Goal: Task Accomplishment & Management: Complete application form

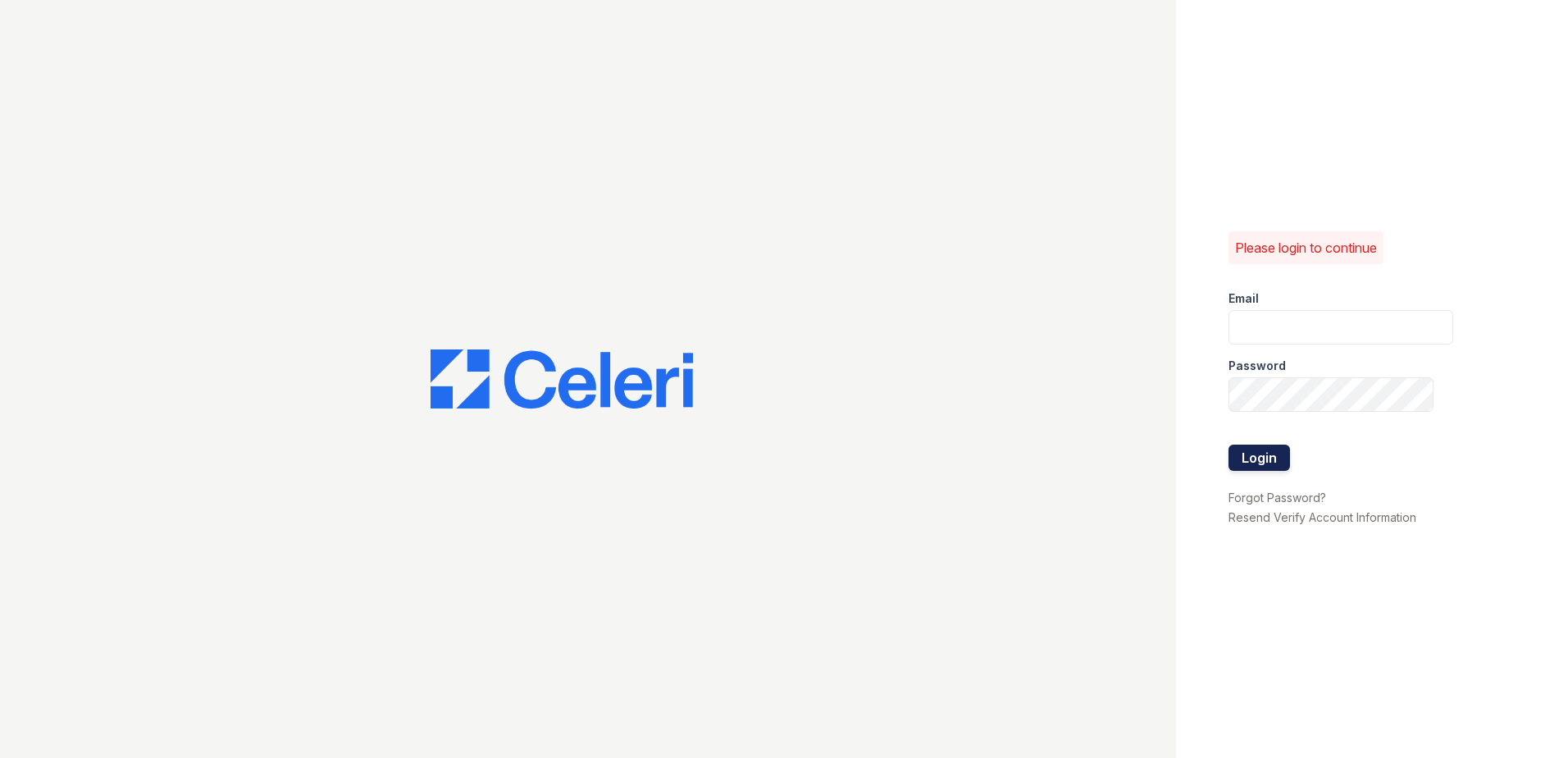
type input "mquinones@trinity-pm.com"
click at [1261, 447] on button "Login" at bounding box center [1259, 457] width 61 height 27
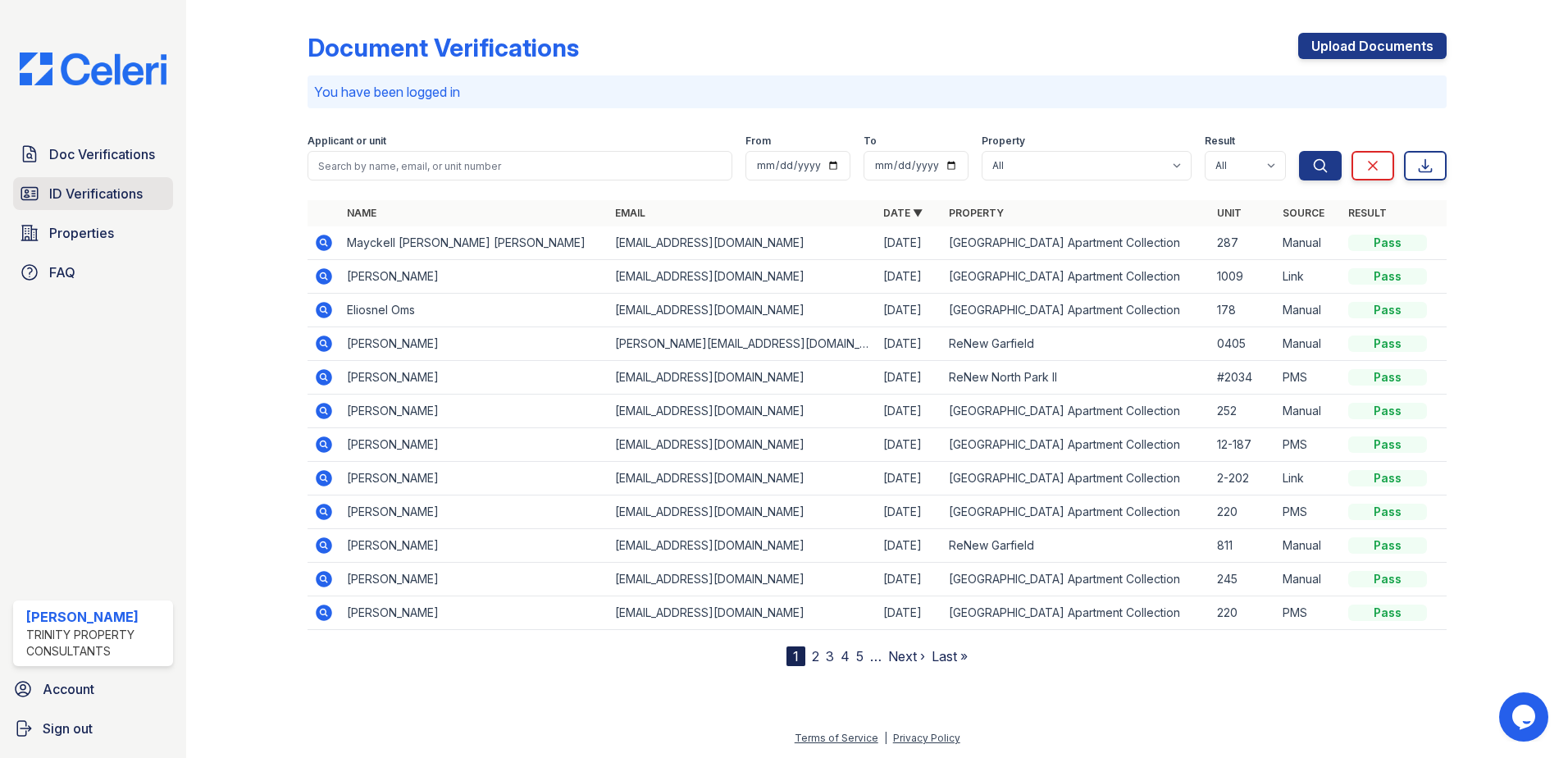
click at [113, 186] on span "ID Verifications" at bounding box center [96, 194] width 93 height 20
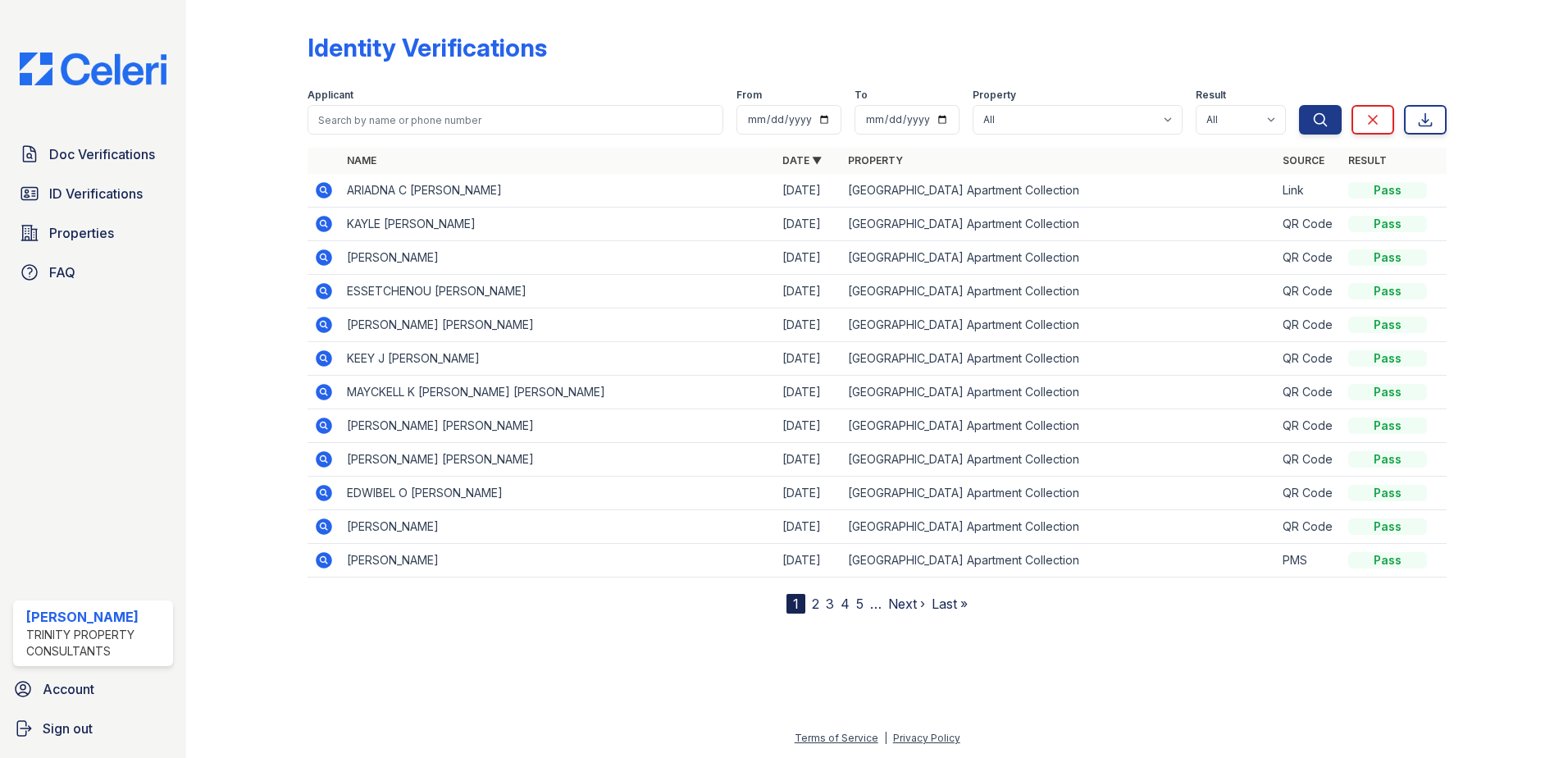
click at [320, 193] on icon at bounding box center [324, 190] width 17 height 17
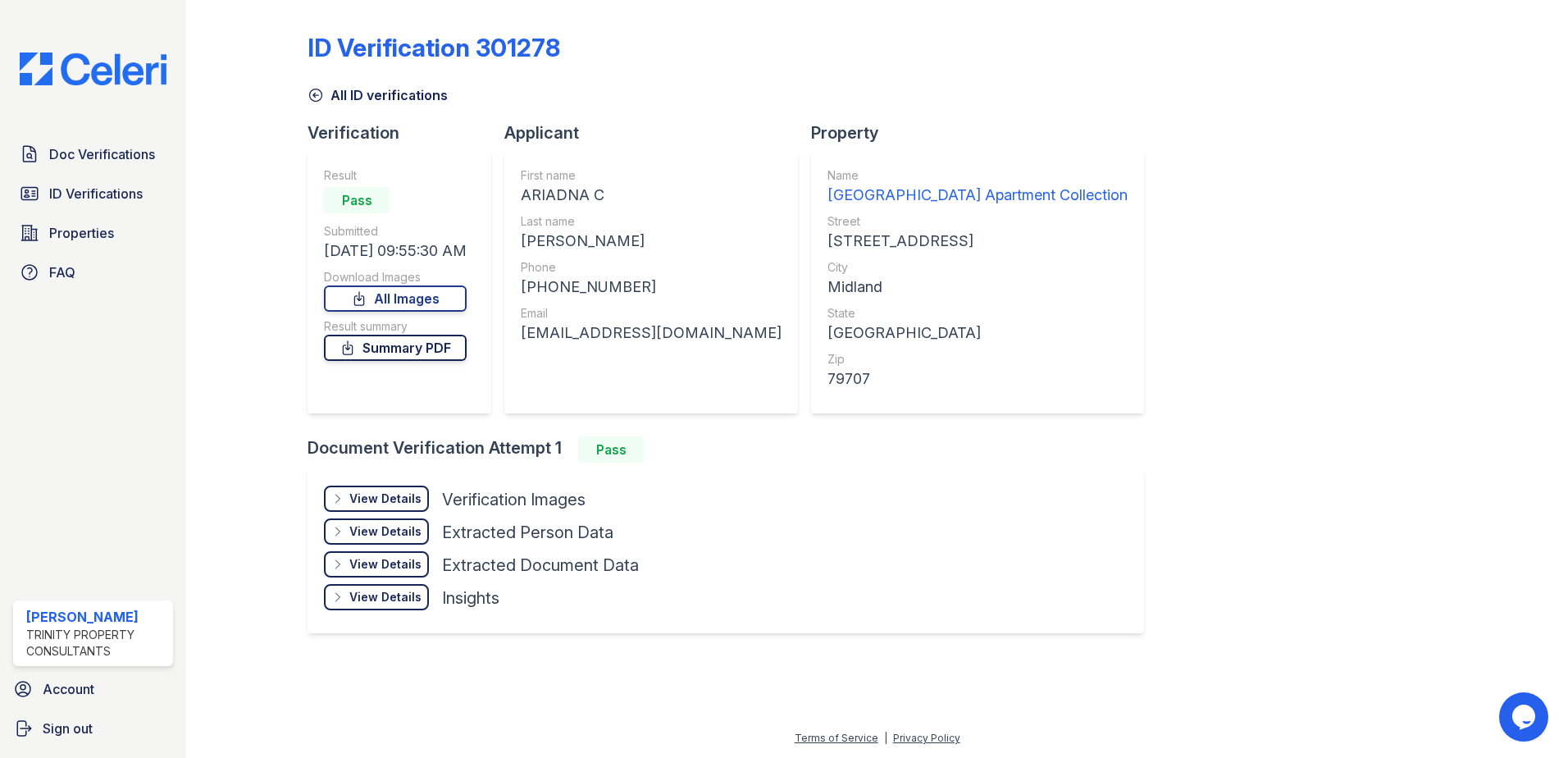
click at [385, 344] on link "Summary PDF" at bounding box center [395, 347] width 143 height 27
click at [101, 150] on span "Doc Verifications" at bounding box center [102, 154] width 106 height 20
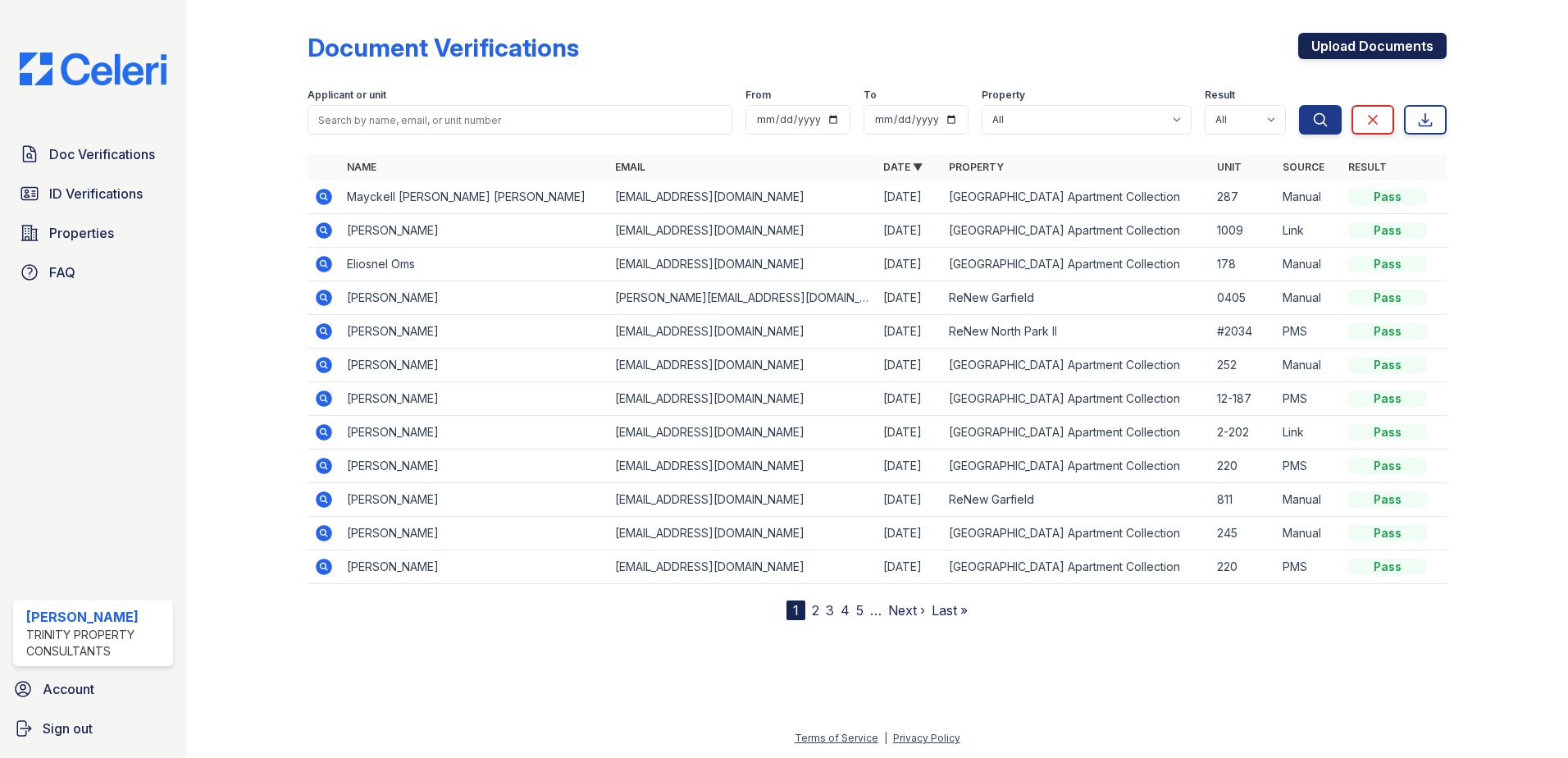
click at [1391, 50] on link "Upload Documents" at bounding box center [1373, 46] width 148 height 27
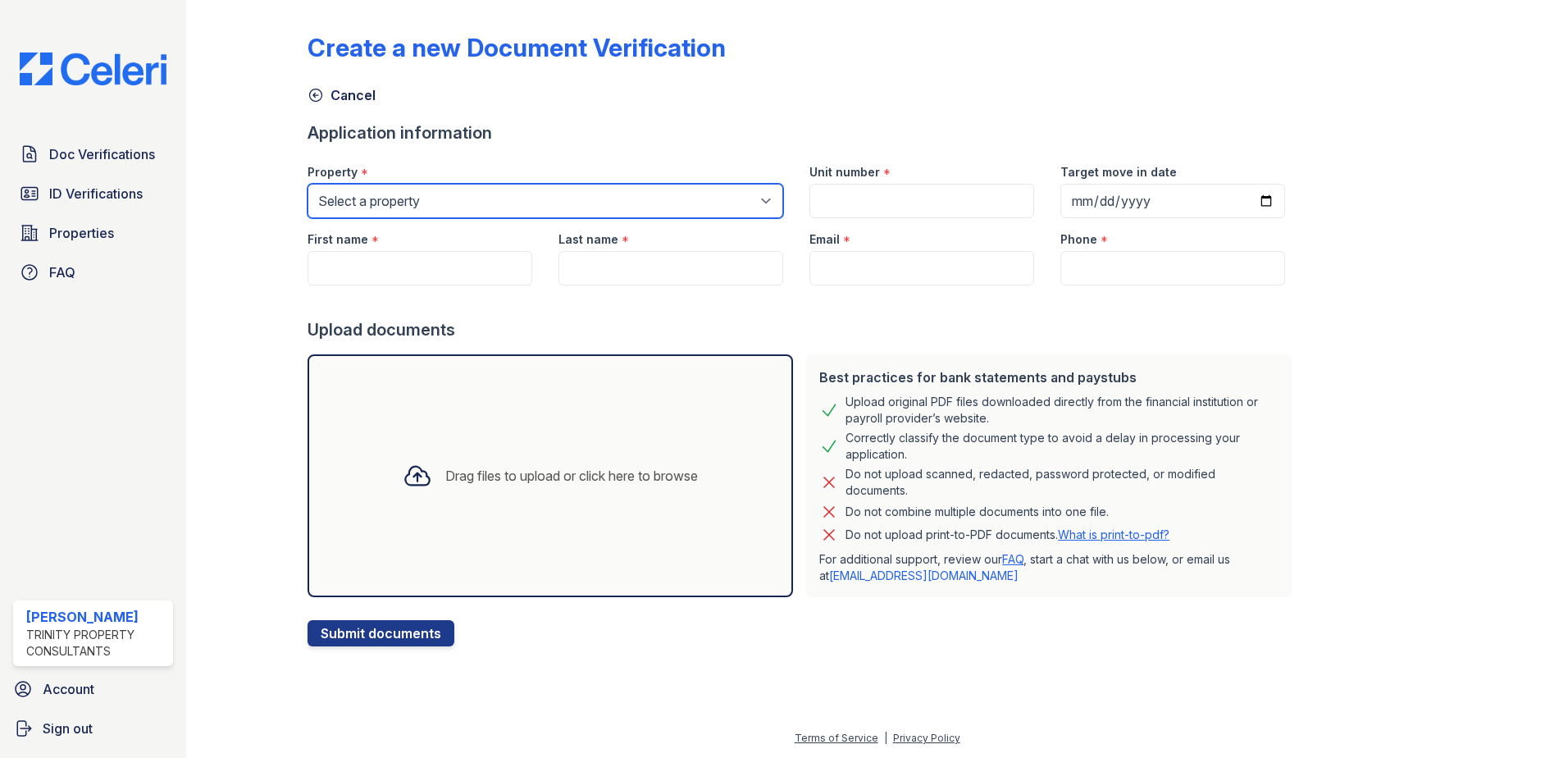
click at [435, 197] on select "Select a property ReNew Garfield ReNew North Park Apartment Collection ReNew No…" at bounding box center [545, 201] width 476 height 35
select select "63"
click at [308, 184] on select "Select a property ReNew Garfield ReNew North Park Apartment Collection ReNew No…" at bounding box center [545, 201] width 476 height 35
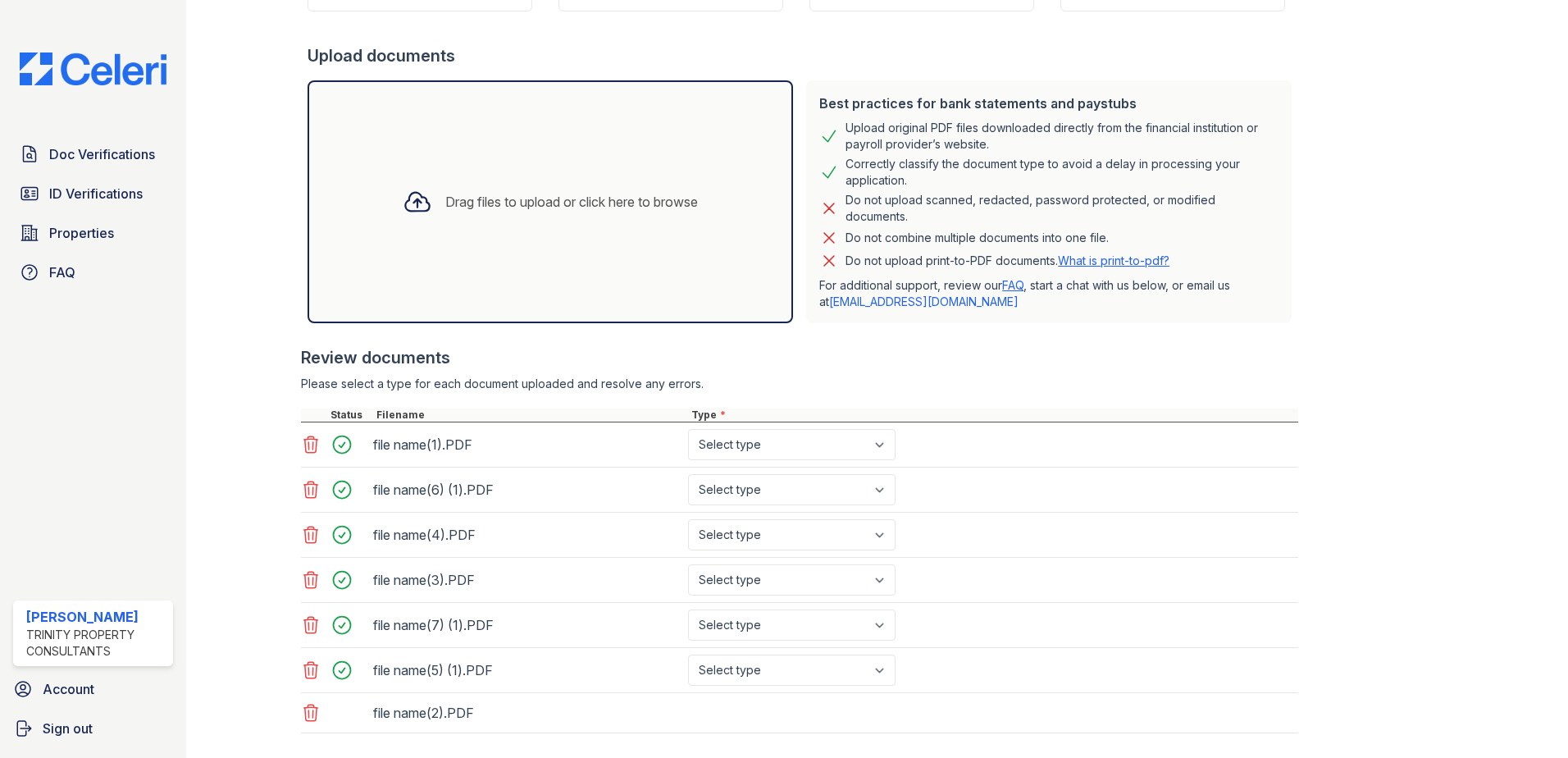
scroll to position [364, 0]
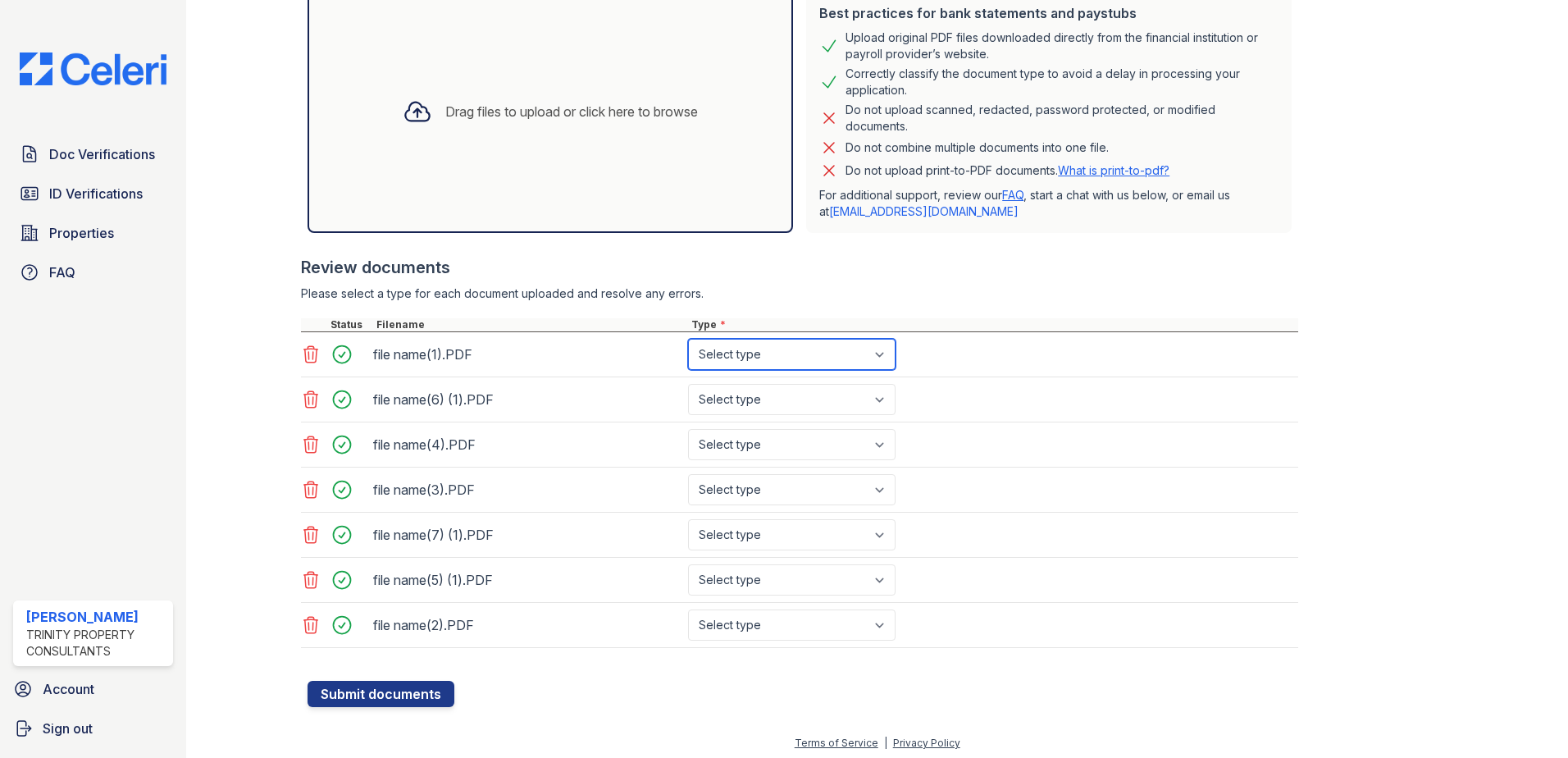
click at [759, 358] on select "Select type Paystub Bank Statement Offer Letter Tax Documents Benefit Award Let…" at bounding box center [792, 353] width 208 height 31
select select "bank_statement"
click at [688, 338] on select "Select type Paystub Bank Statement Offer Letter Tax Documents Benefit Award Let…" at bounding box center [792, 353] width 208 height 31
click at [772, 405] on select "Select type Paystub Bank Statement Offer Letter Tax Documents Benefit Award Let…" at bounding box center [792, 399] width 208 height 31
select select "bank_statement"
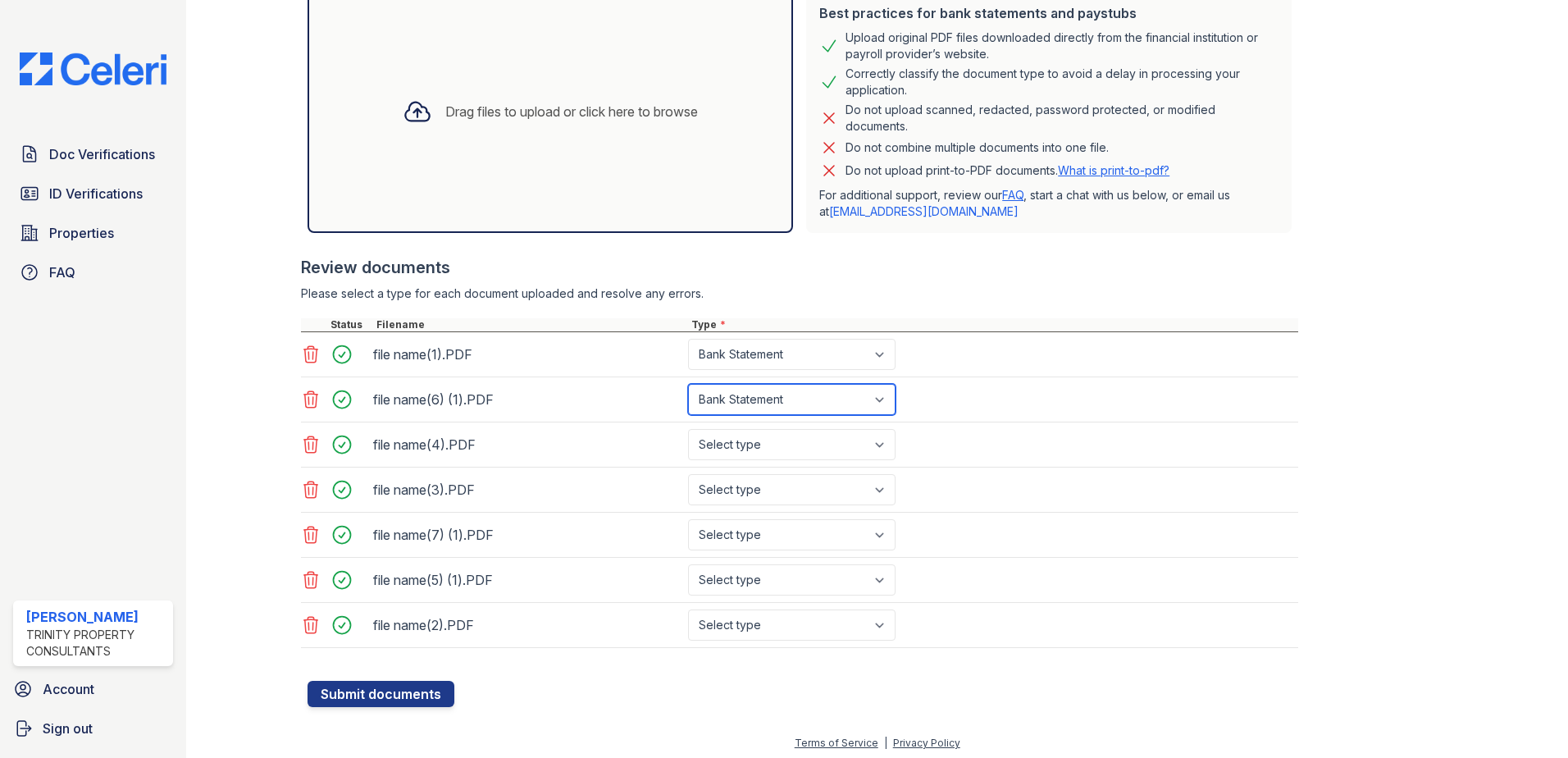
click at [688, 384] on select "Select type Paystub Bank Statement Offer Letter Tax Documents Benefit Award Let…" at bounding box center [792, 399] width 208 height 31
click at [751, 448] on select "Select type Paystub Bank Statement Offer Letter Tax Documents Benefit Award Let…" at bounding box center [792, 443] width 208 height 31
select select "bank_statement"
click at [688, 428] on select "Select type Paystub Bank Statement Offer Letter Tax Documents Benefit Award Let…" at bounding box center [792, 443] width 208 height 31
click at [758, 479] on select "Select type Paystub Bank Statement Offer Letter Tax Documents Benefit Award Let…" at bounding box center [792, 489] width 208 height 31
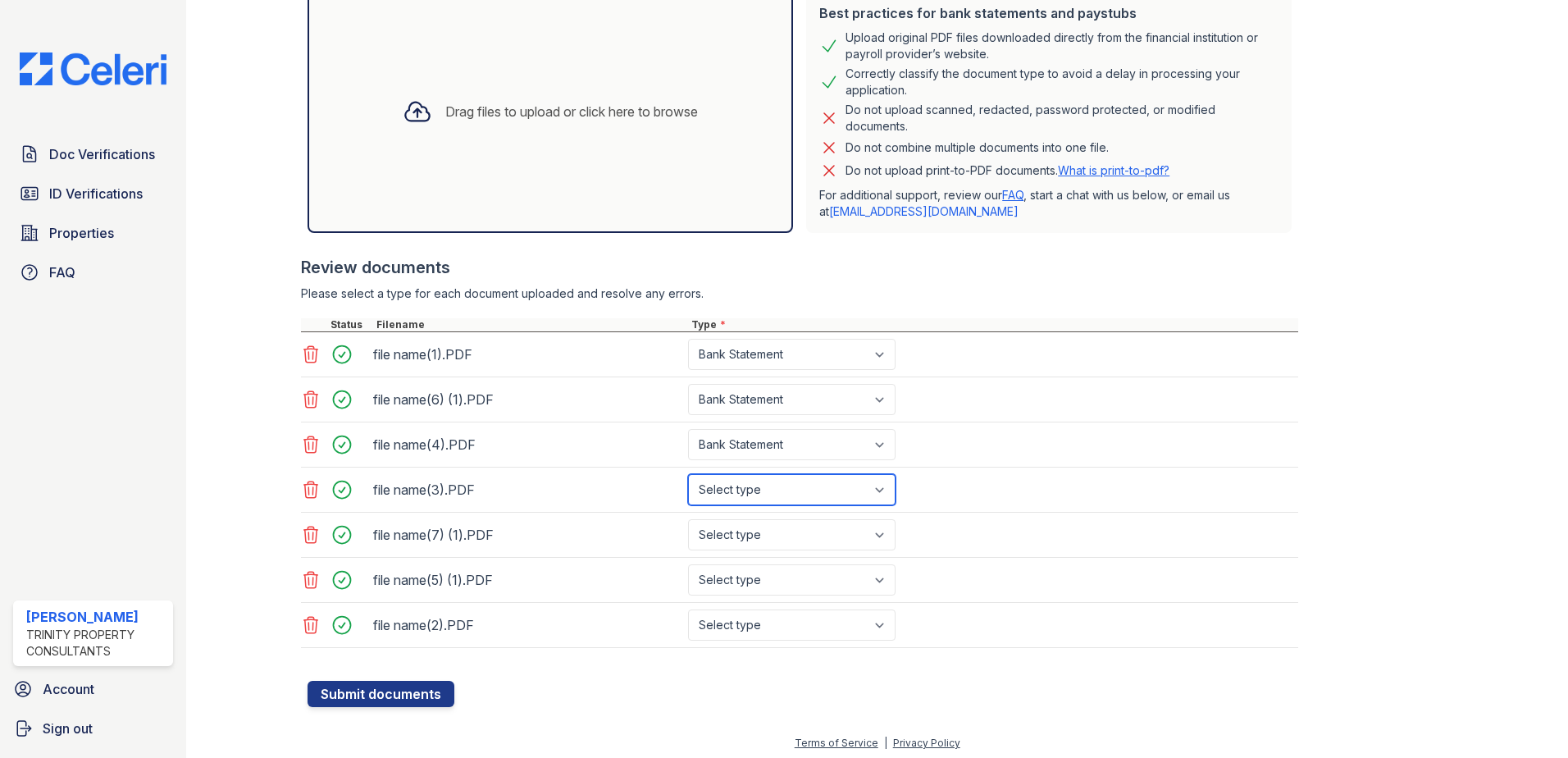
select select "bank_statement"
click at [688, 474] on select "Select type Paystub Bank Statement Offer Letter Tax Documents Benefit Award Let…" at bounding box center [792, 489] width 208 height 31
click at [771, 528] on select "Select type Paystub Bank Statement Offer Letter Tax Documents Benefit Award Let…" at bounding box center [792, 534] width 208 height 31
select select "bank_statement"
click at [688, 520] on select "Select type Paystub Bank Statement Offer Letter Tax Documents Benefit Award Let…" at bounding box center [792, 534] width 208 height 31
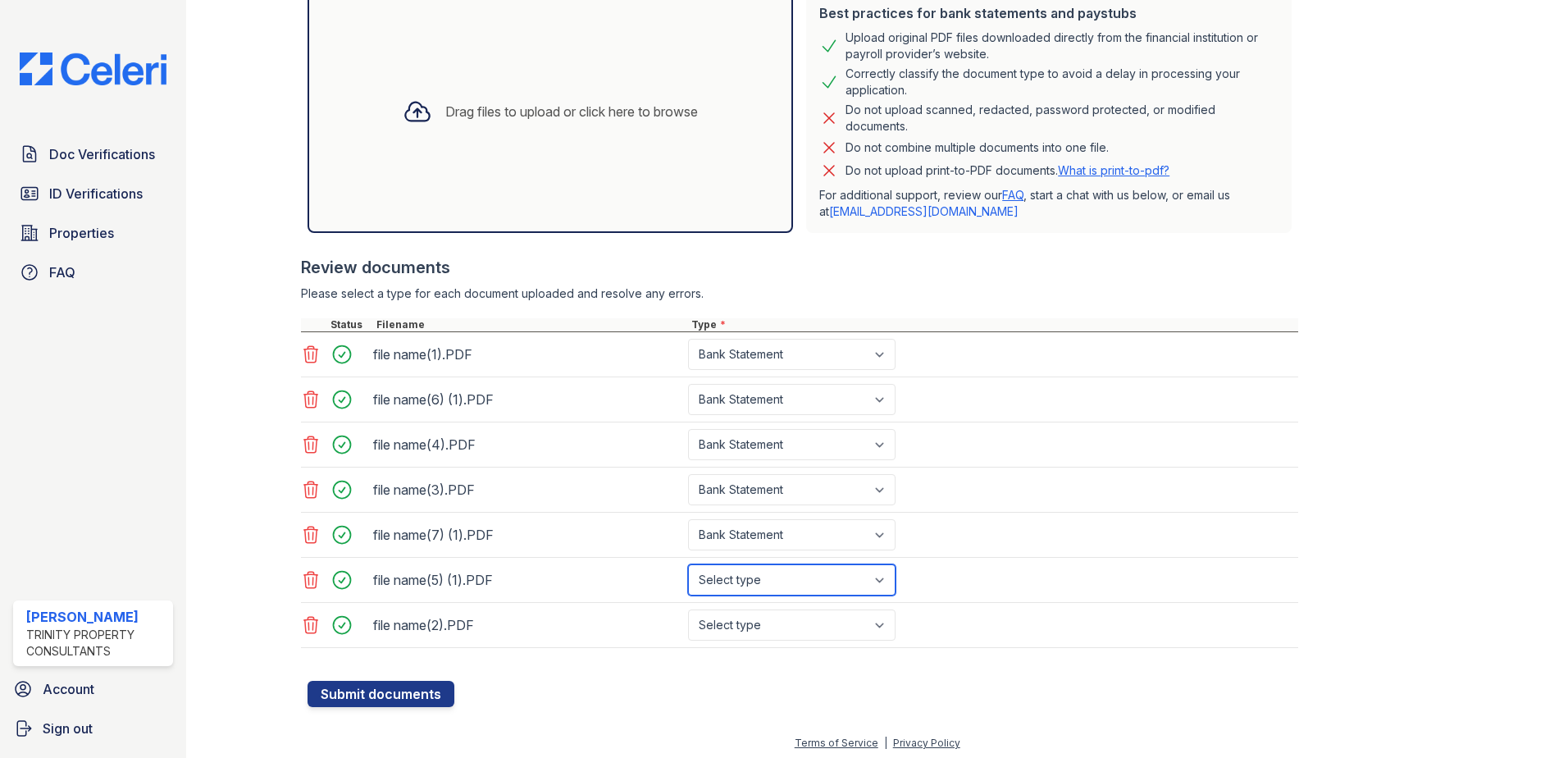
click at [771, 585] on select "Select type Paystub Bank Statement Offer Letter Tax Documents Benefit Award Let…" at bounding box center [792, 579] width 208 height 31
select select "bank_statement"
click at [688, 564] on select "Select type Paystub Bank Statement Offer Letter Tax Documents Benefit Award Let…" at bounding box center [792, 579] width 208 height 31
click at [760, 616] on select "Select type Paystub Bank Statement Offer Letter Tax Documents Benefit Award Let…" at bounding box center [792, 624] width 208 height 31
select select "bank_statement"
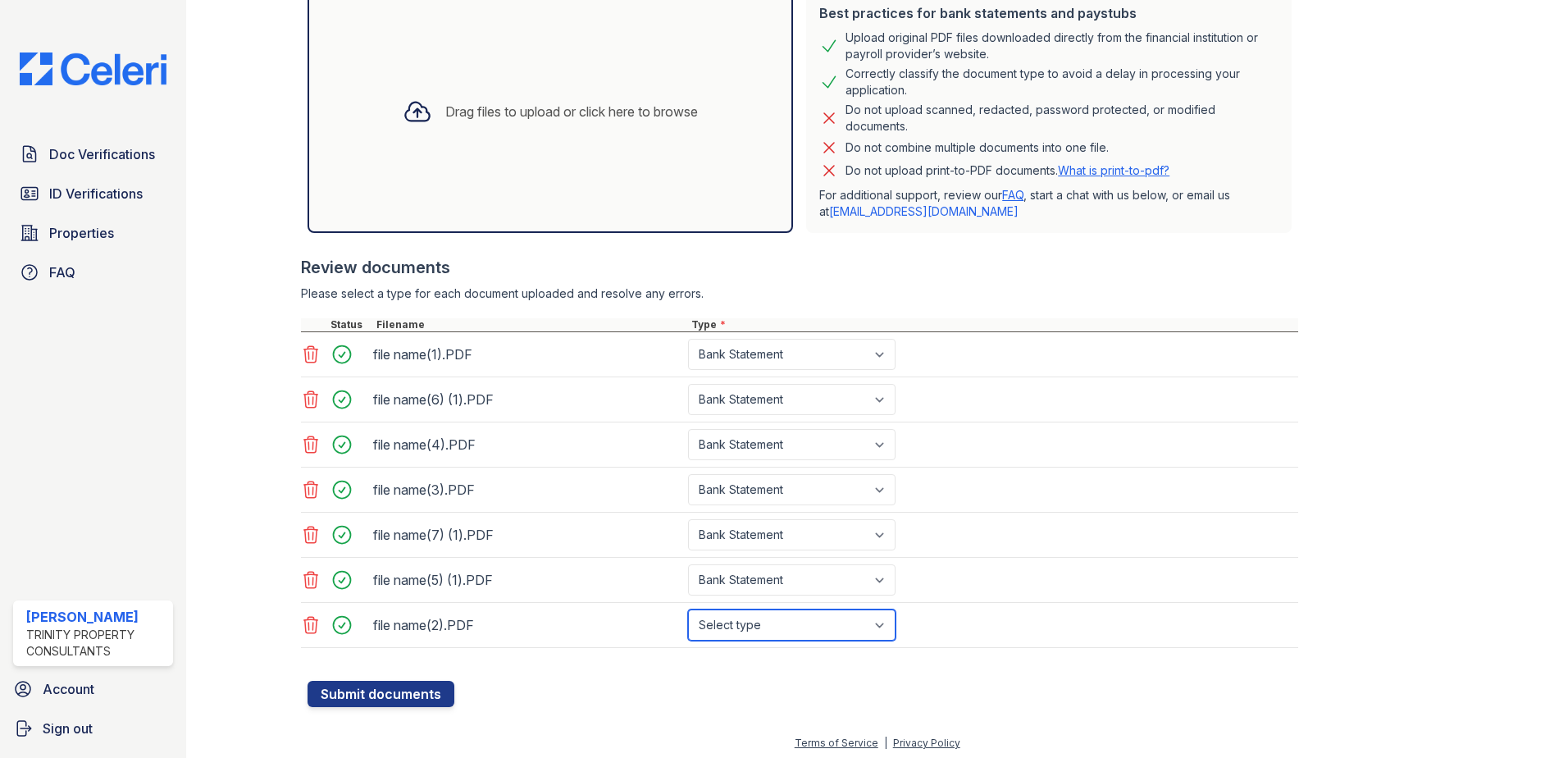
click at [688, 610] on select "Select type Paystub Bank Statement Offer Letter Tax Documents Benefit Award Let…" at bounding box center [792, 624] width 208 height 31
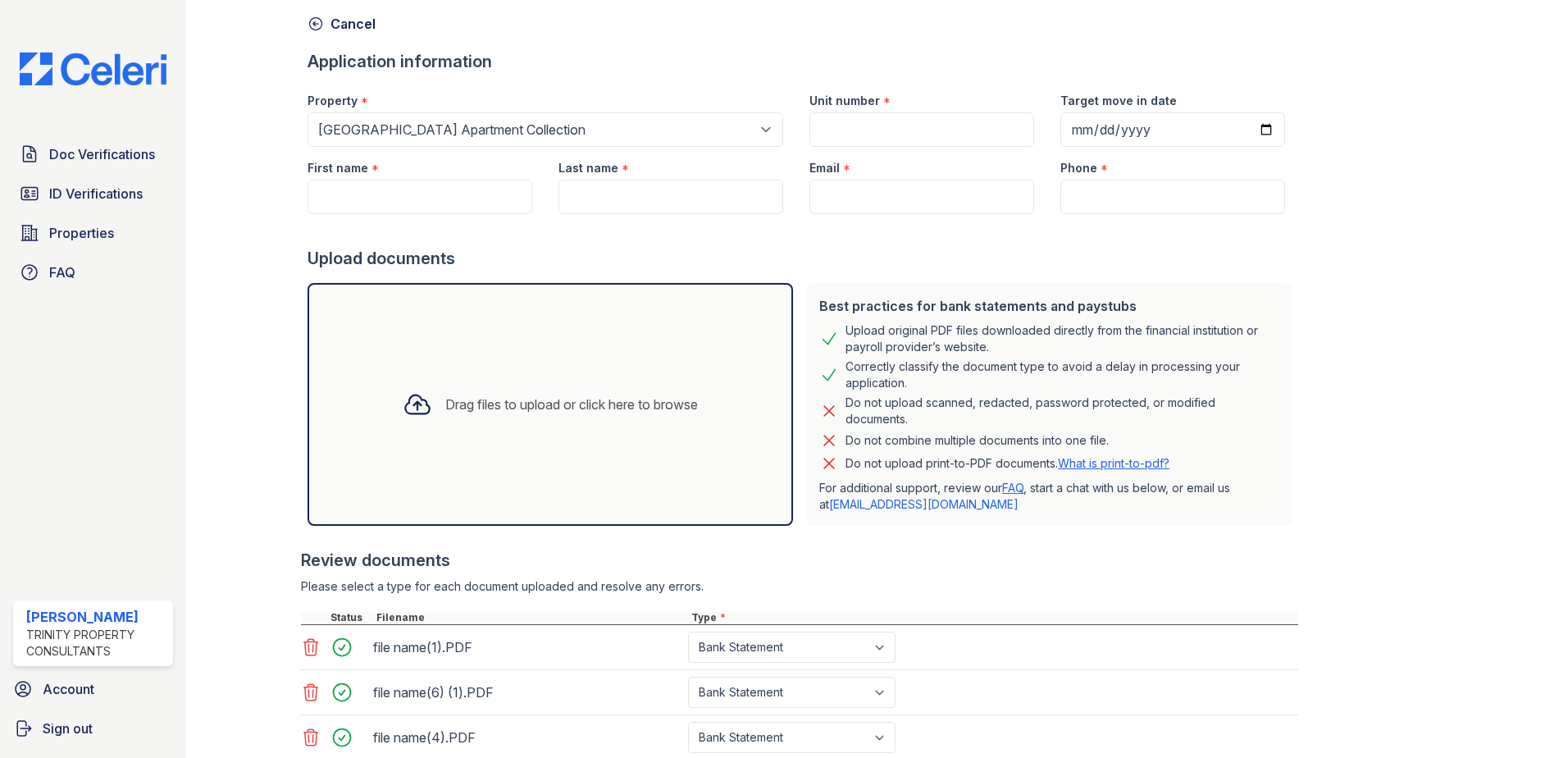
scroll to position [0, 0]
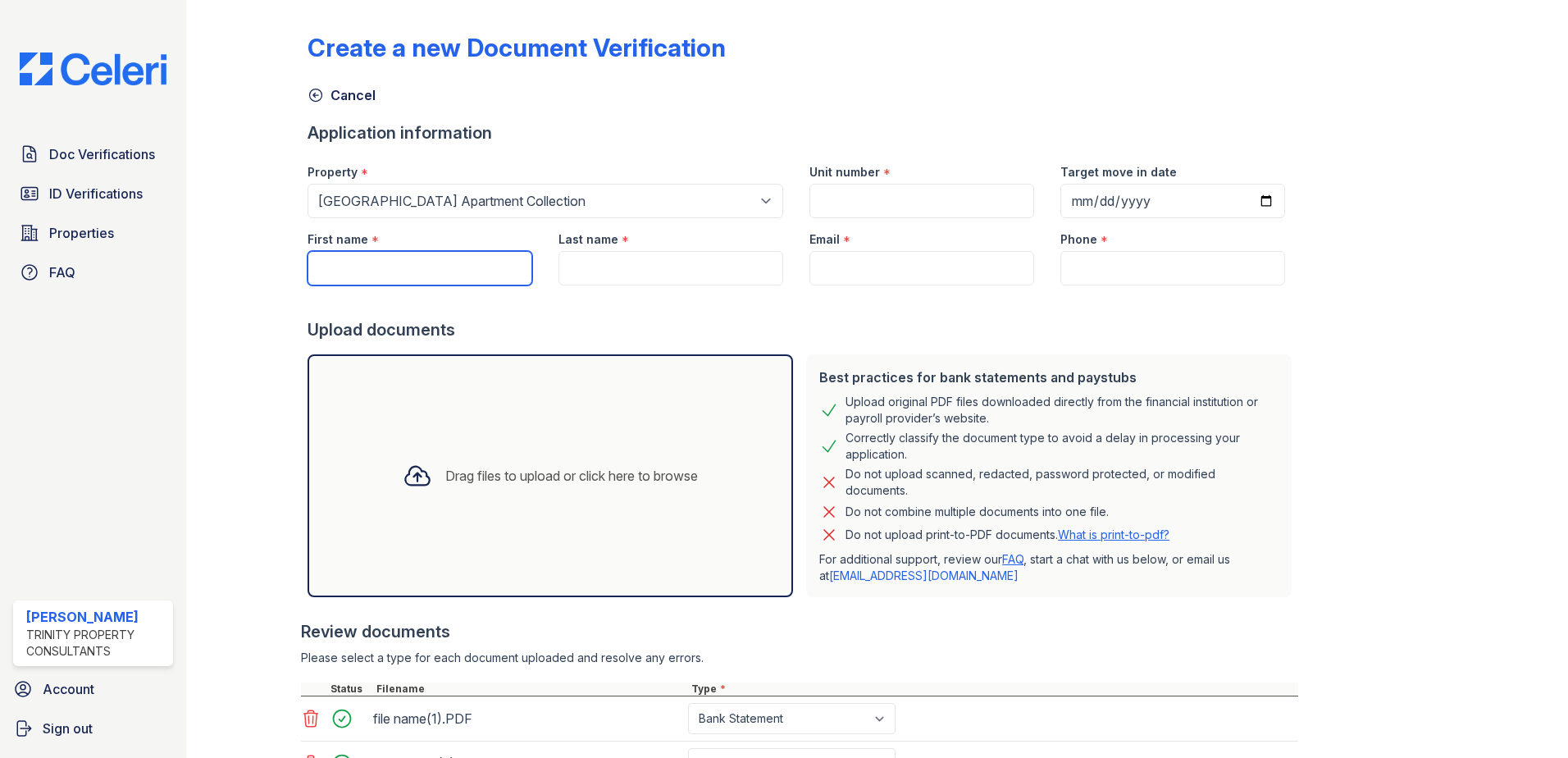
click at [349, 269] on input "First name" at bounding box center [420, 268] width 225 height 35
type input "ARIADNA"
type input "GERONIMO"
type input "[EMAIL_ADDRESS][DOMAIN_NAME]"
type input "3466405634"
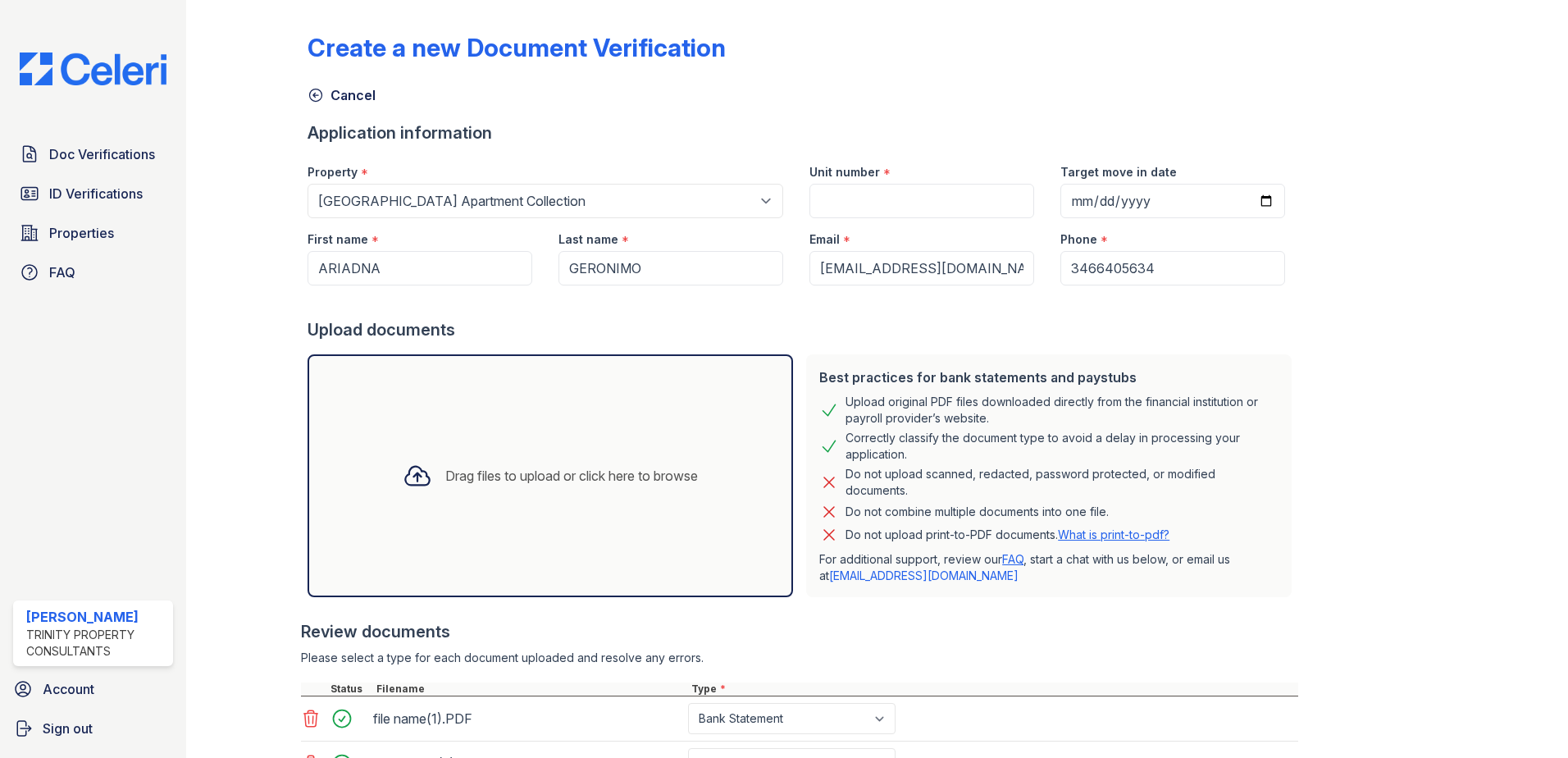
drag, startPoint x: 833, startPoint y: 223, endPoint x: 850, endPoint y: 206, distance: 24.0
click at [839, 218] on div "Email *" at bounding box center [922, 234] width 225 height 33
drag, startPoint x: 850, startPoint y: 206, endPoint x: 833, endPoint y: 204, distance: 17.1
click at [833, 204] on input "Unit number" at bounding box center [922, 201] width 225 height 35
type input "178"
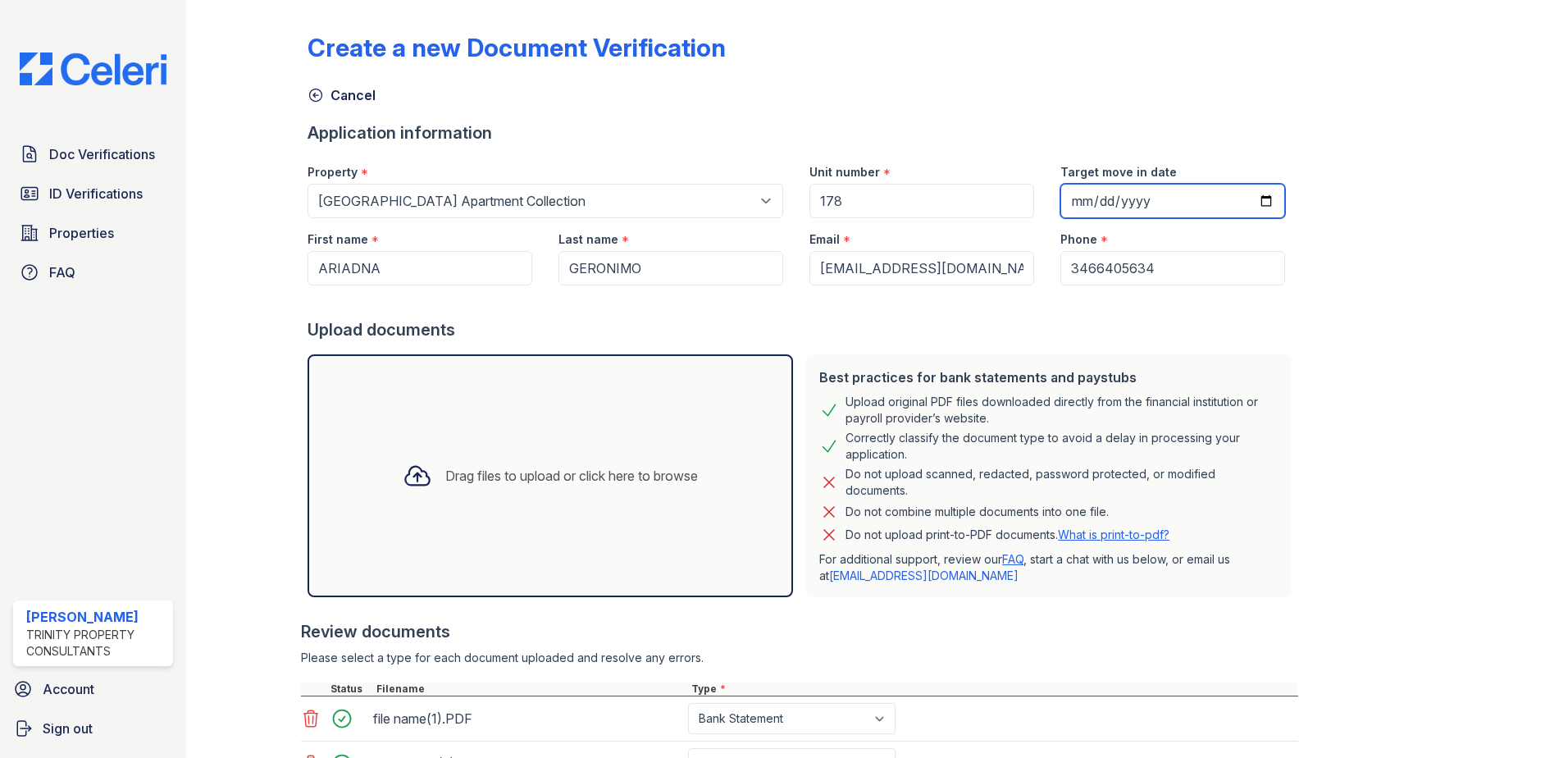
click at [1237, 202] on input "Target move in date" at bounding box center [1172, 201] width 225 height 35
type input "2025-08-27"
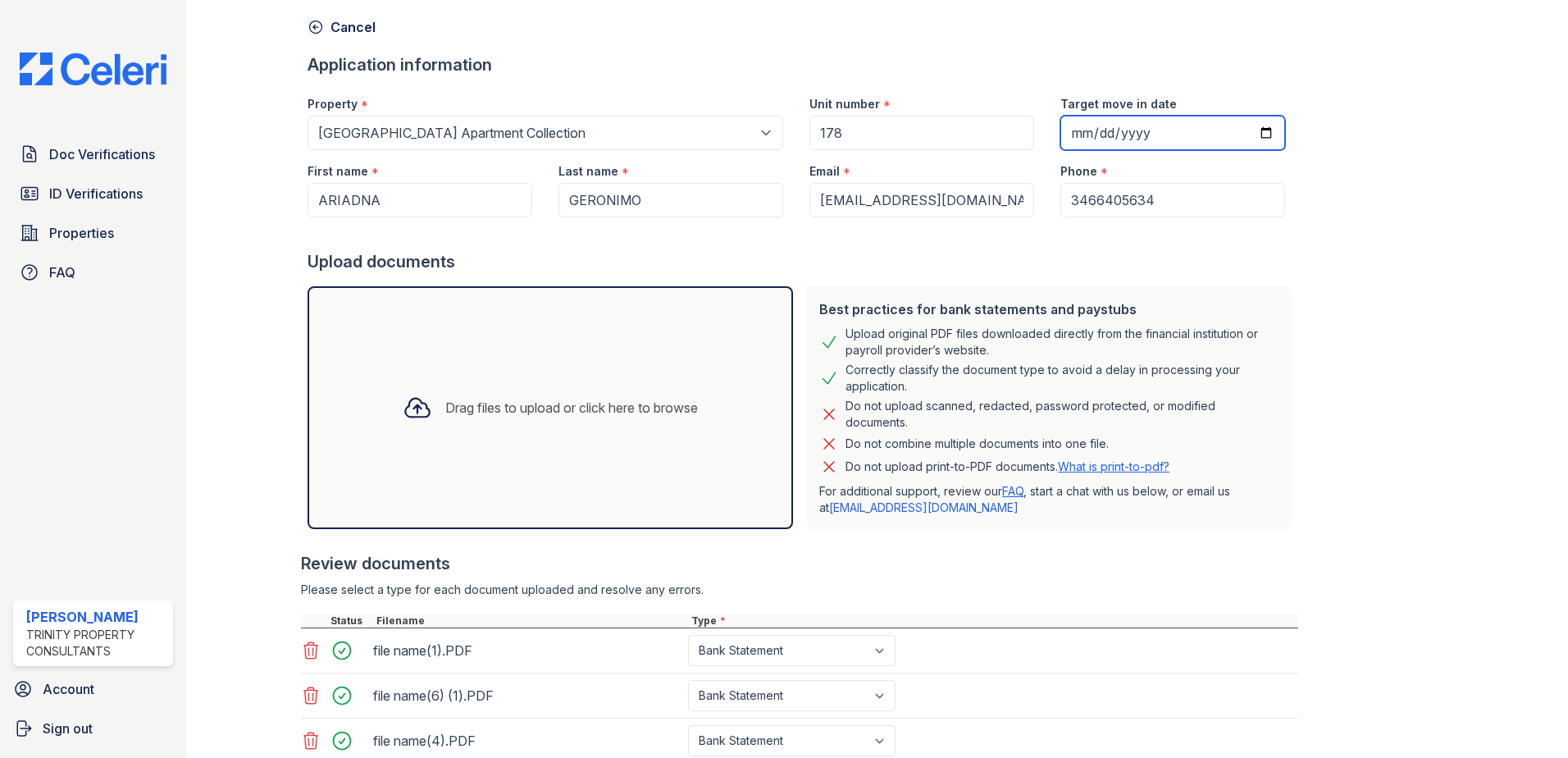
scroll to position [369, 0]
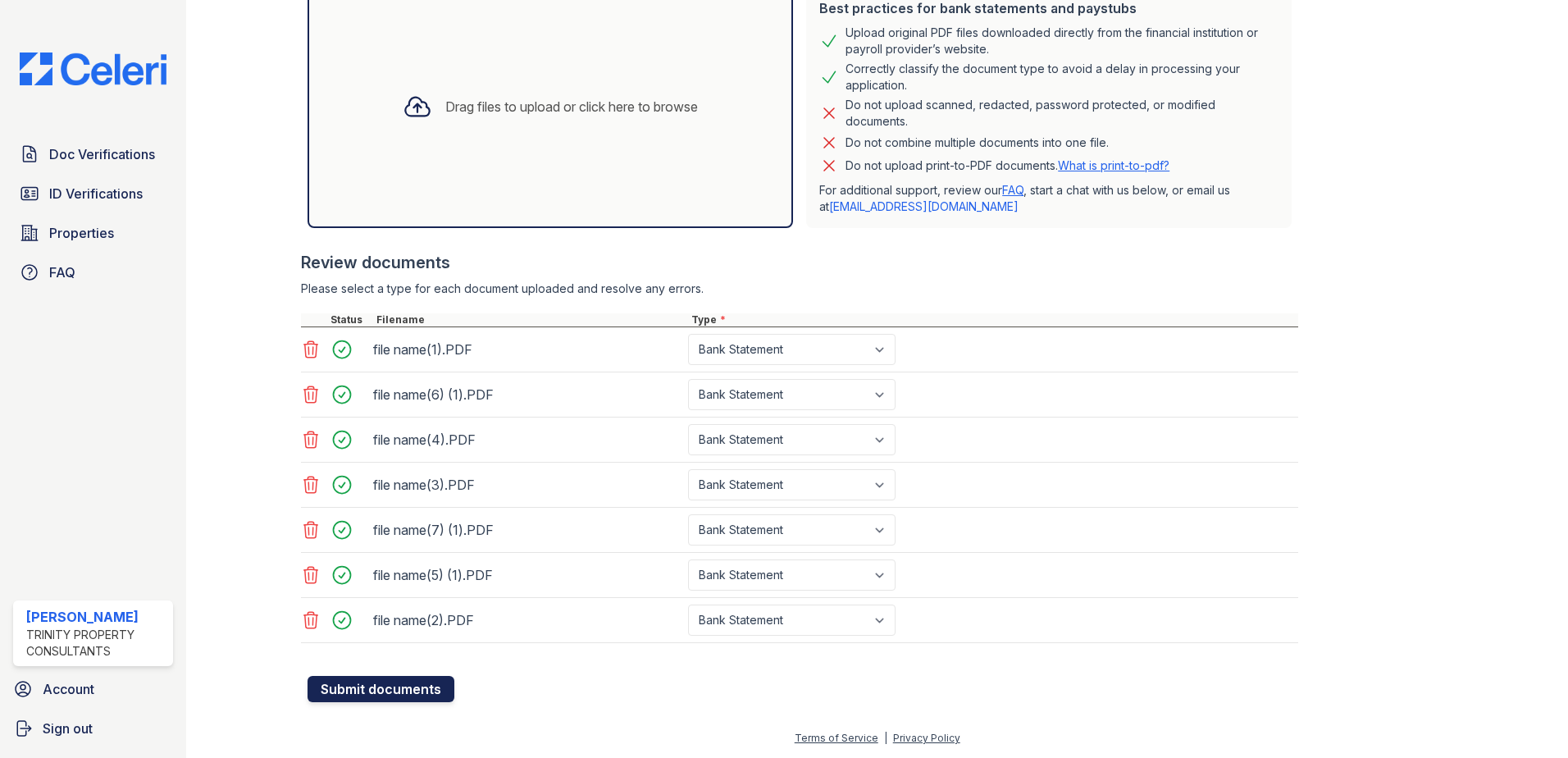
click at [410, 692] on button "Submit documents" at bounding box center [381, 689] width 147 height 27
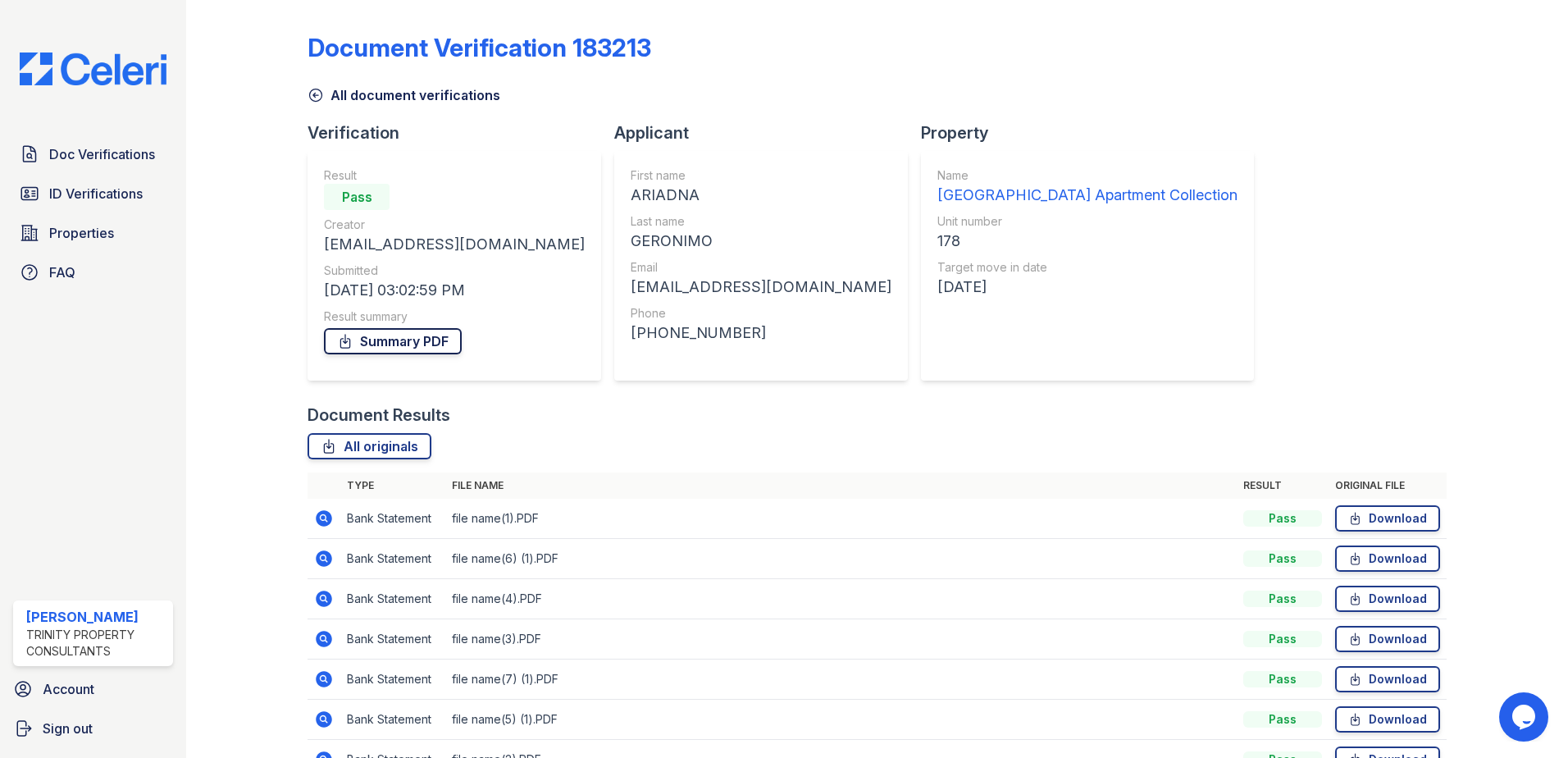
click at [439, 345] on link "Summary PDF" at bounding box center [392, 340] width 138 height 27
click at [1006, 397] on div "Property Name ReNew North Park Apartment Collection Unit number 178 Target move…" at bounding box center [1095, 262] width 346 height 282
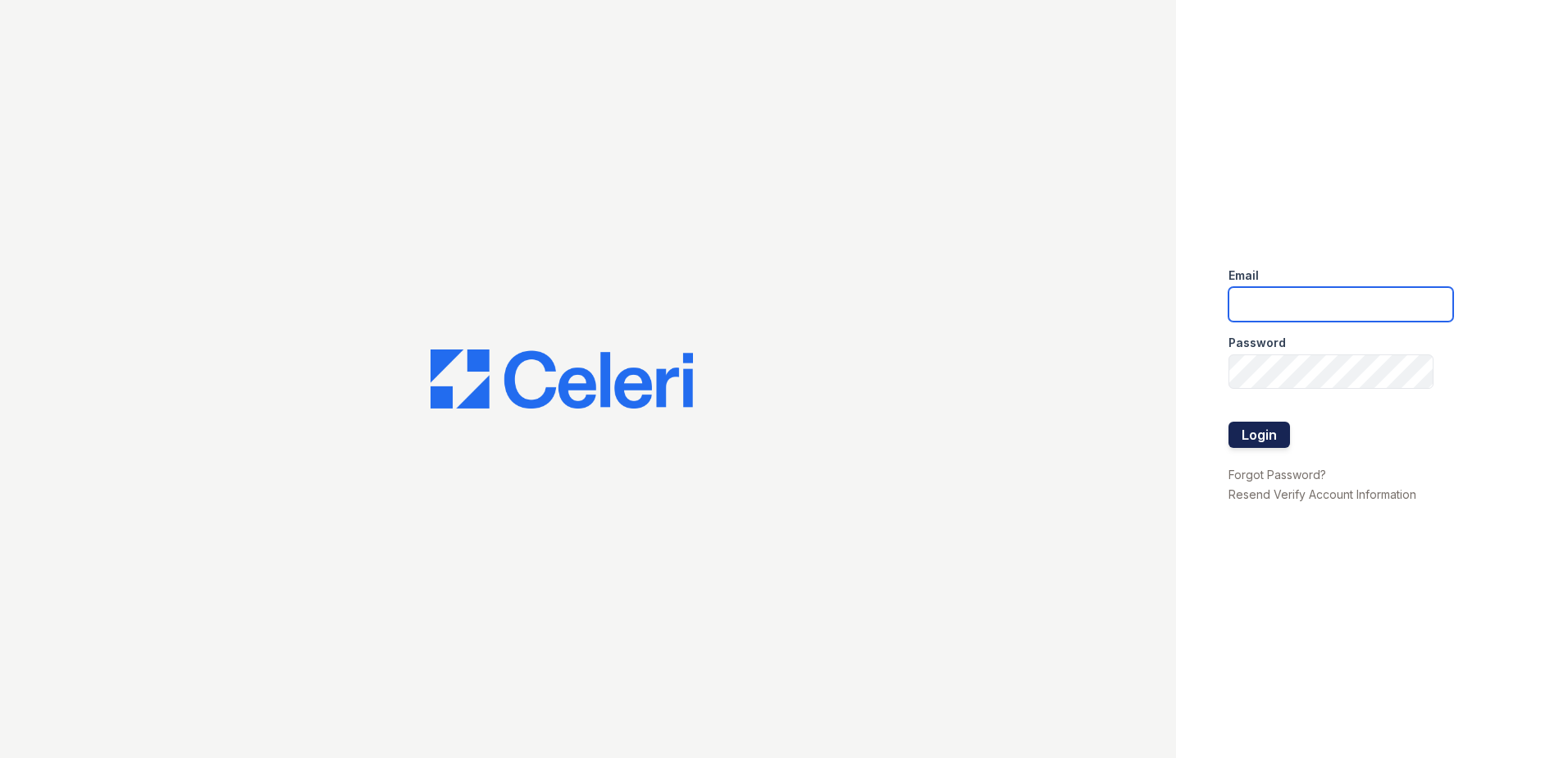
type input "[EMAIL_ADDRESS][DOMAIN_NAME]"
click at [1248, 432] on button "Login" at bounding box center [1259, 434] width 61 height 27
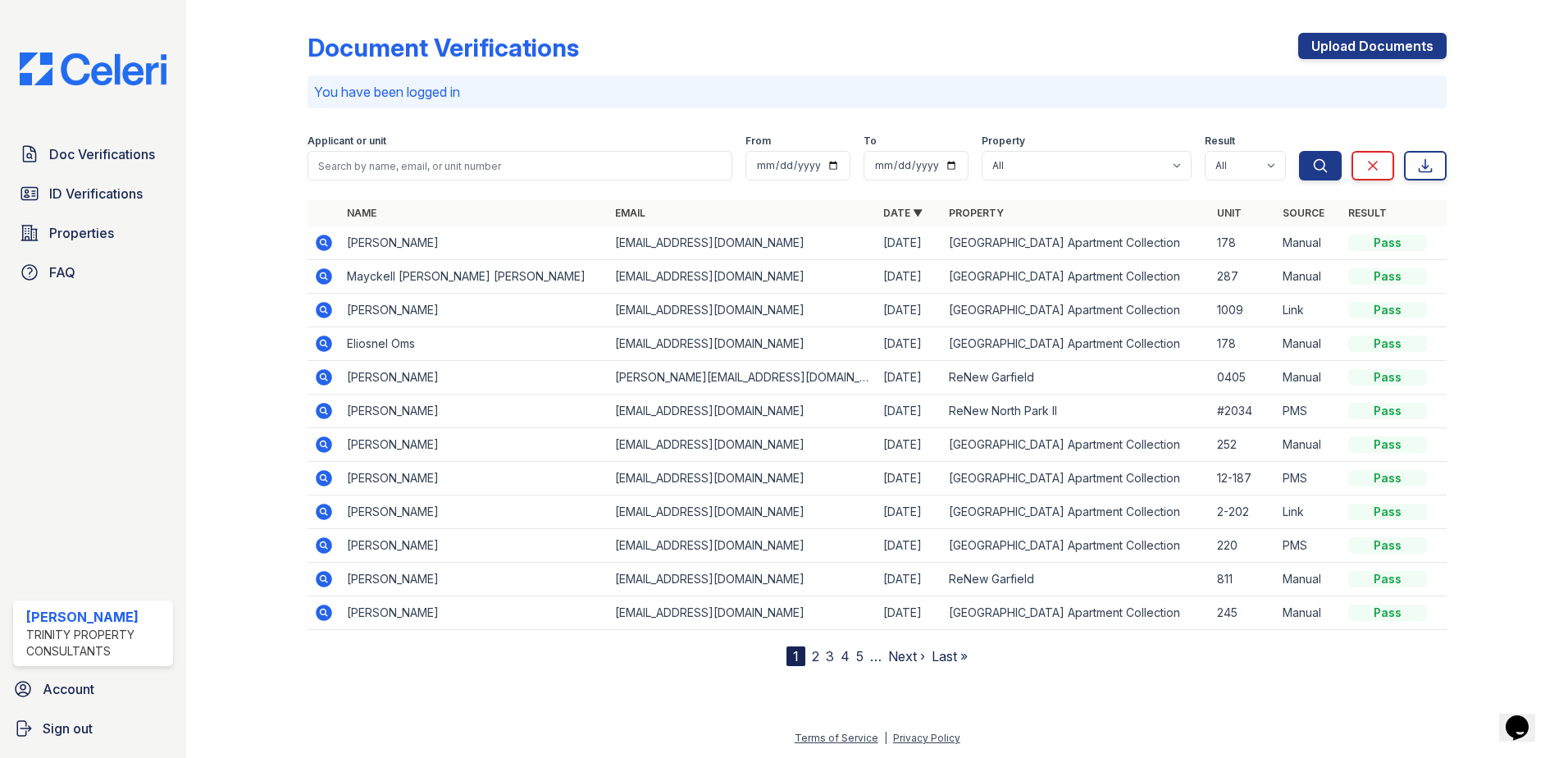
click at [320, 307] on icon at bounding box center [324, 310] width 17 height 17
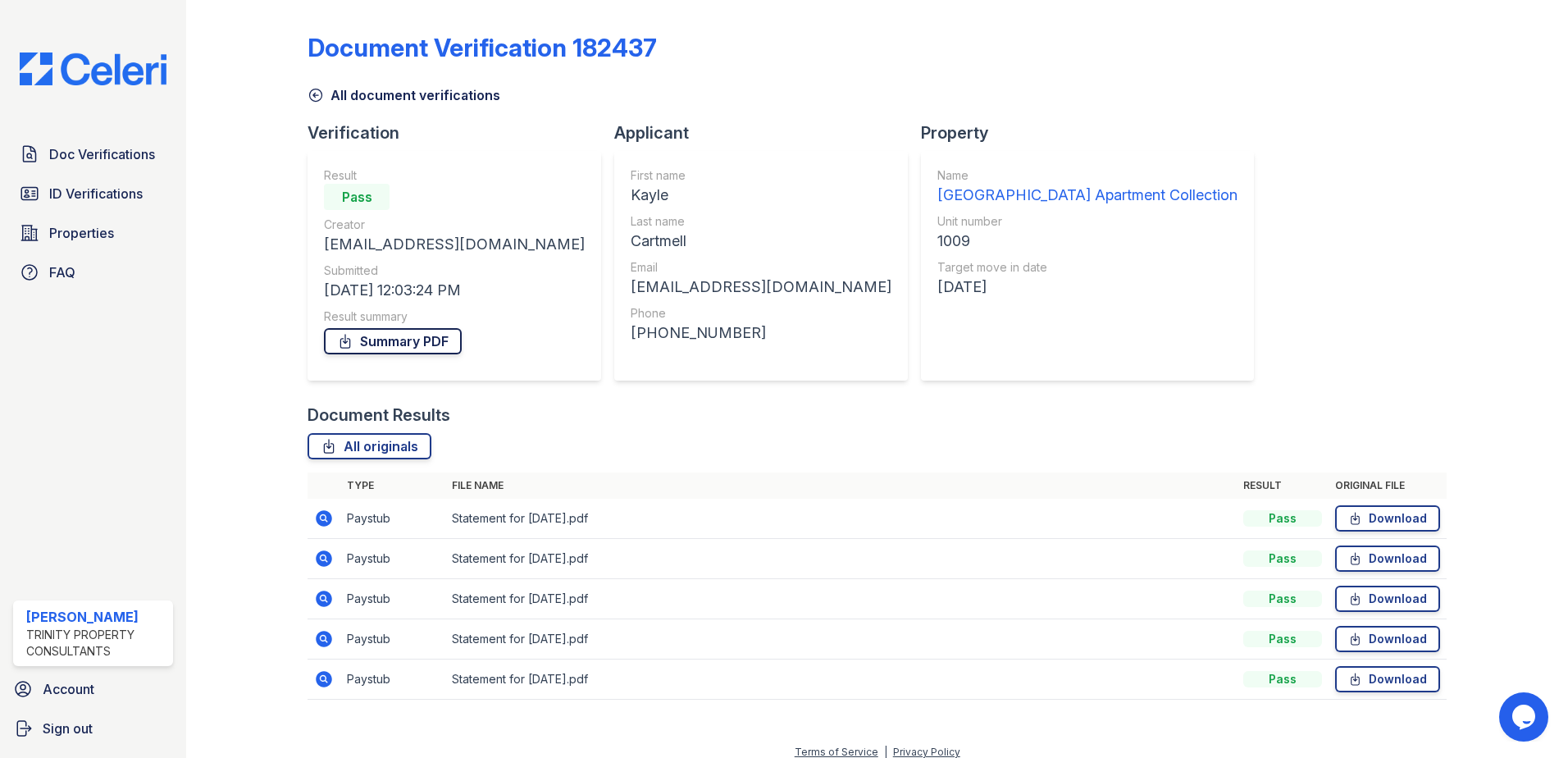
click at [410, 343] on link "Summary PDF" at bounding box center [392, 340] width 138 height 27
click at [106, 199] on span "ID Verifications" at bounding box center [96, 194] width 93 height 20
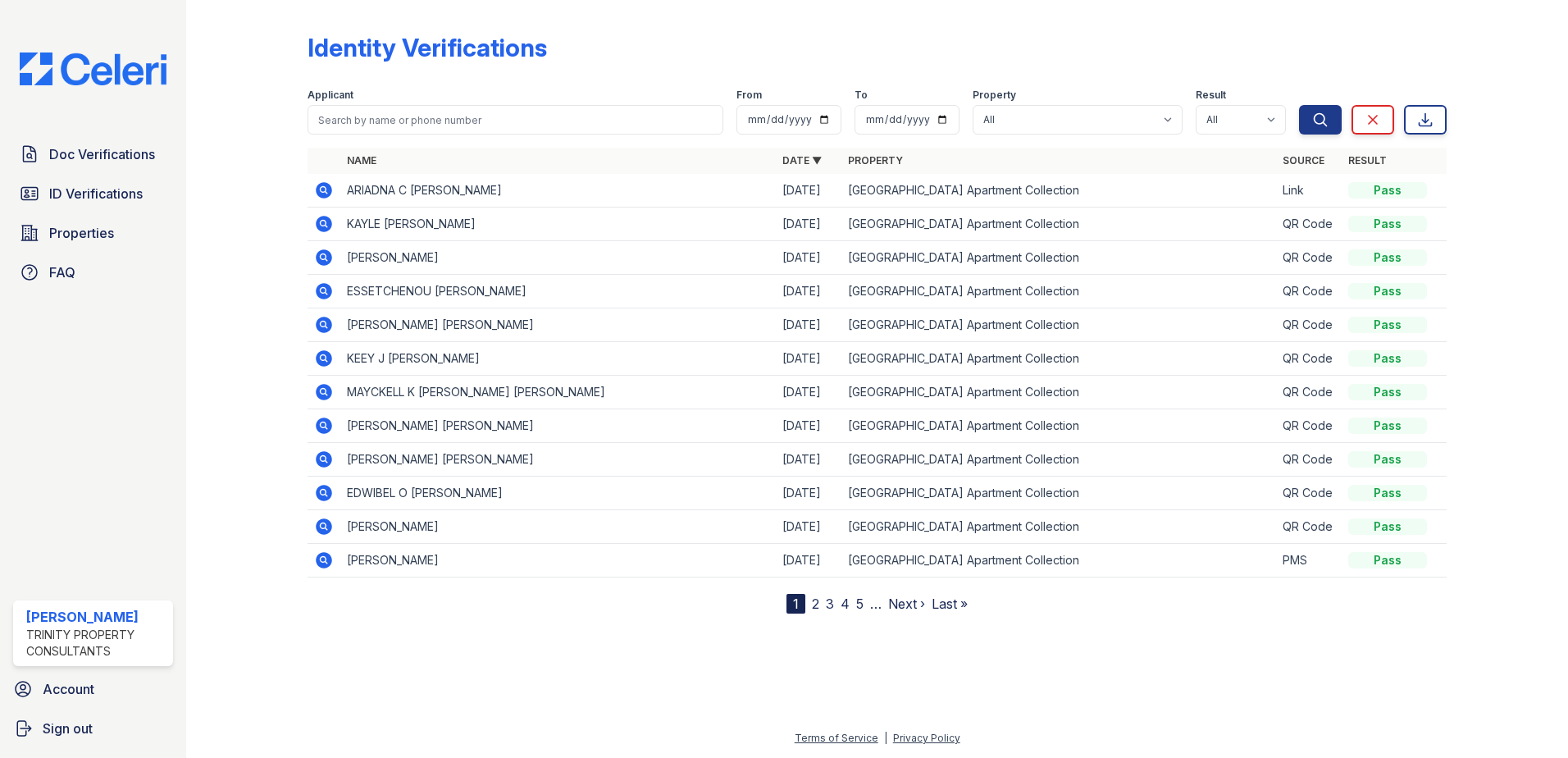
click at [319, 219] on icon at bounding box center [324, 224] width 17 height 17
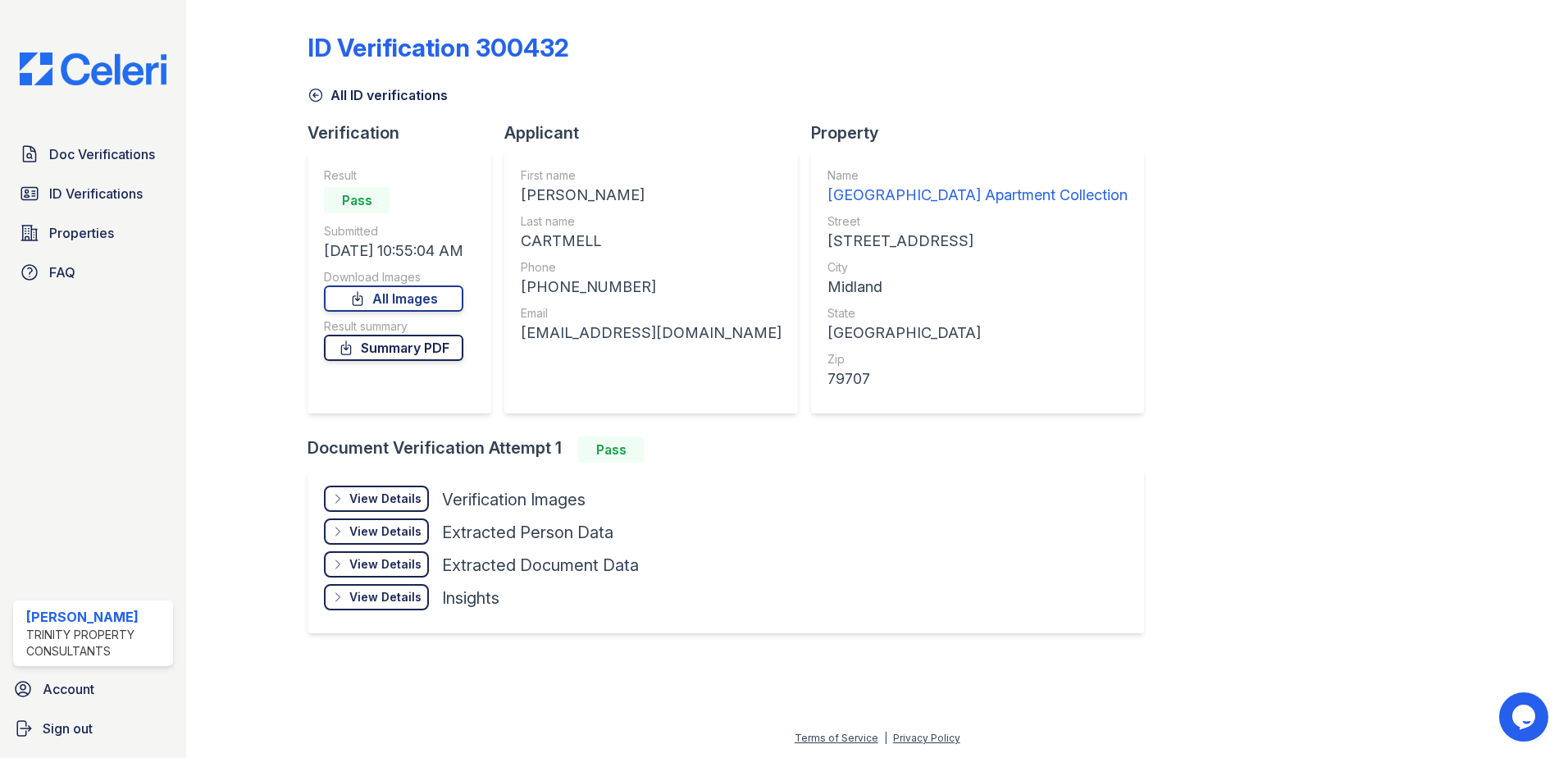
click at [394, 346] on link "Summary PDF" at bounding box center [393, 347] width 140 height 27
drag, startPoint x: 113, startPoint y: 157, endPoint x: 121, endPoint y: 160, distance: 8.5
click at [113, 157] on span "Doc Verifications" at bounding box center [102, 154] width 106 height 20
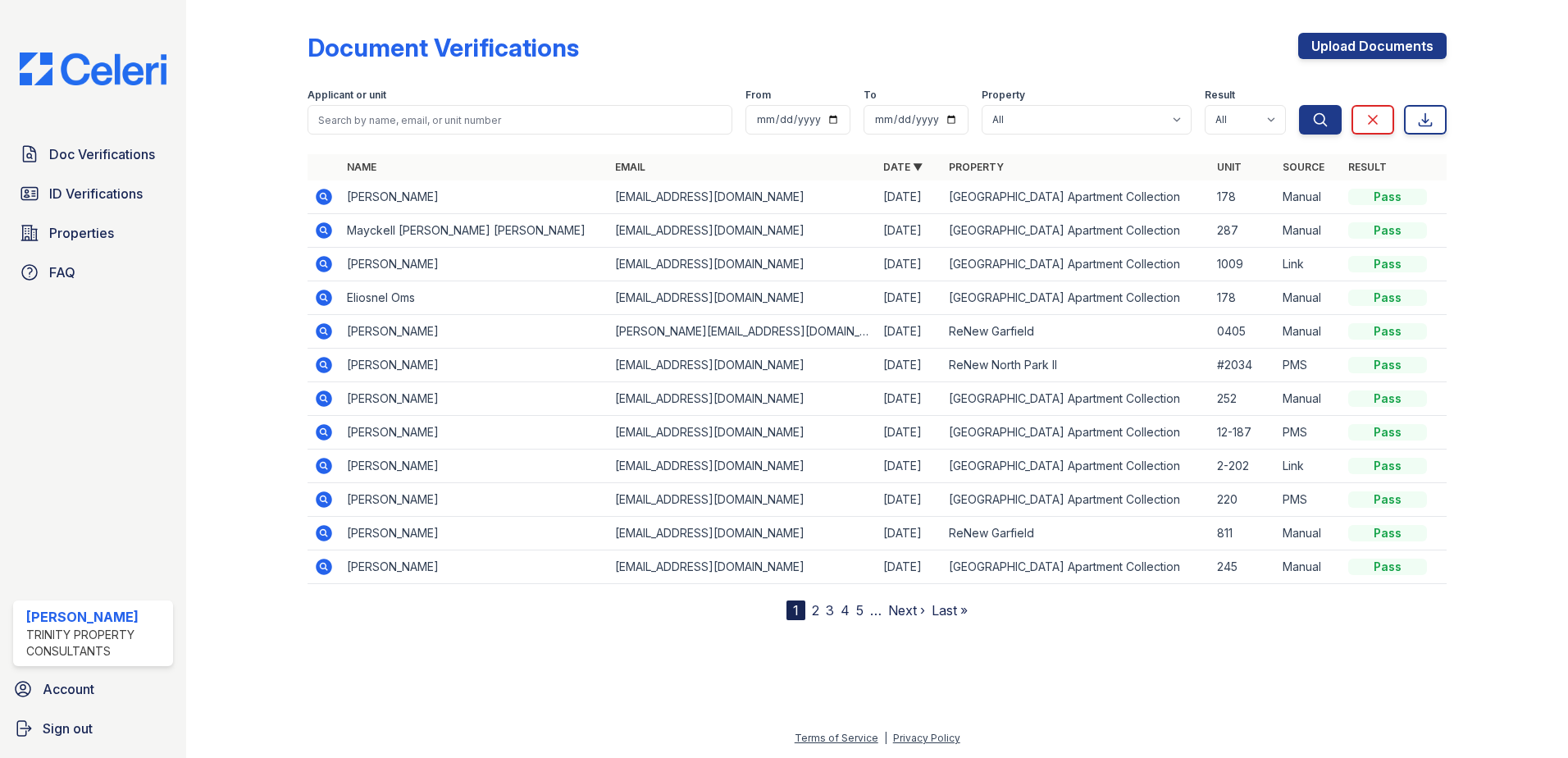
click at [323, 262] on icon at bounding box center [323, 263] width 4 height 4
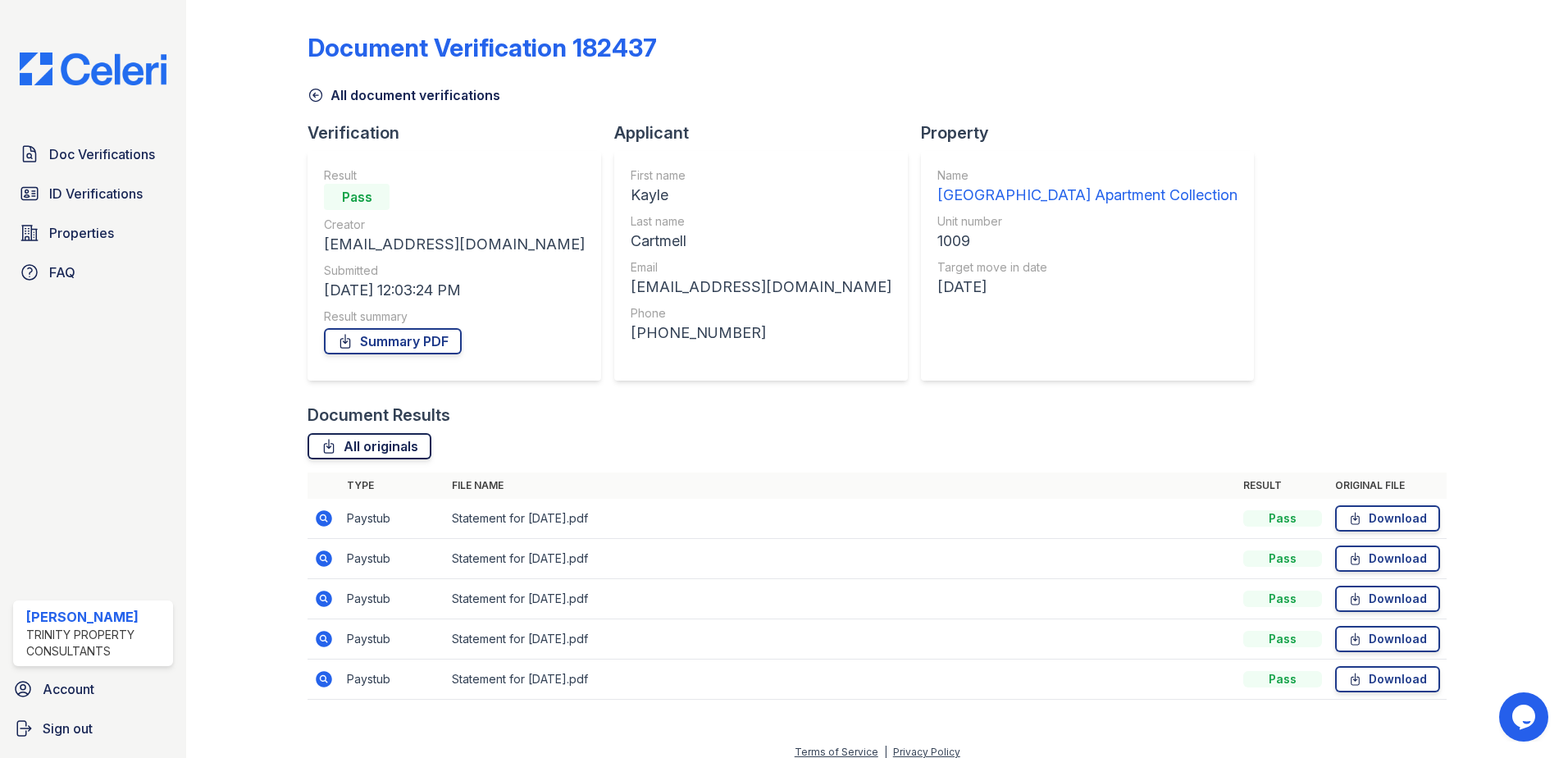
click at [368, 450] on link "All originals" at bounding box center [369, 446] width 124 height 27
